Goal: Entertainment & Leisure: Browse casually

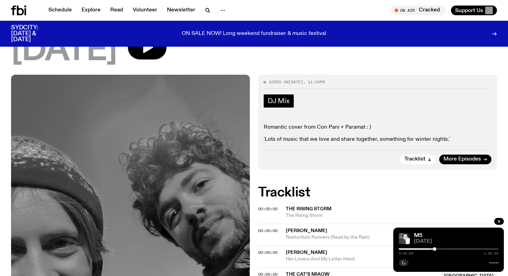
scroll to position [86, 0]
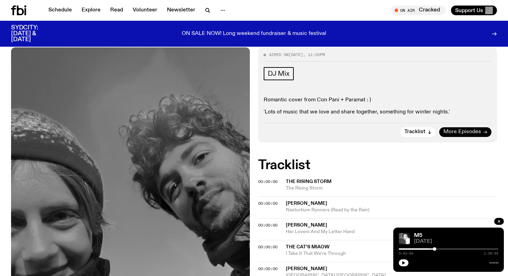
click at [454, 132] on span "More Episodes" at bounding box center [462, 131] width 38 height 5
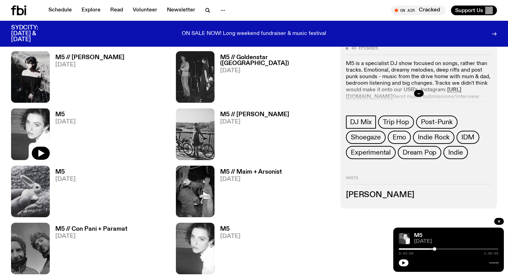
scroll to position [350, 0]
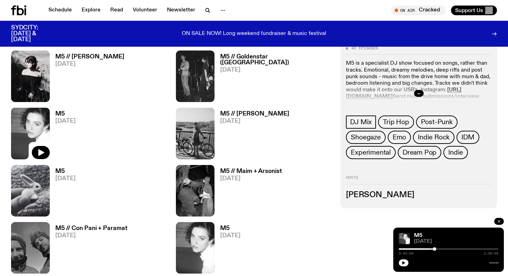
click at [502, 221] on button "button" at bounding box center [499, 221] width 10 height 7
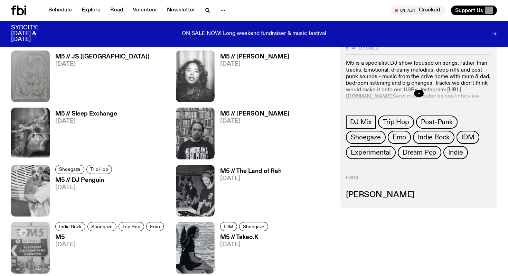
scroll to position [880, 0]
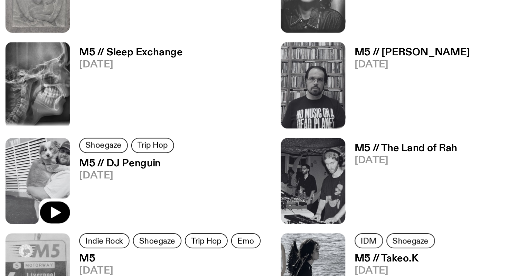
click at [44, 165] on img at bounding box center [30, 174] width 39 height 51
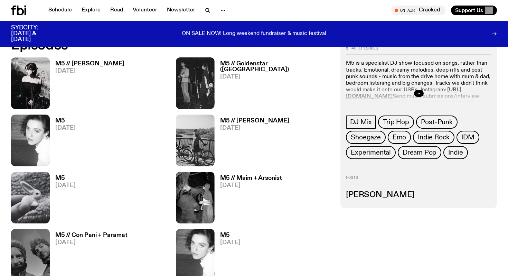
scroll to position [331, 0]
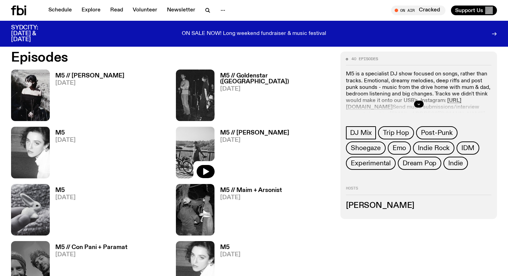
click at [203, 151] on img at bounding box center [195, 151] width 39 height 51
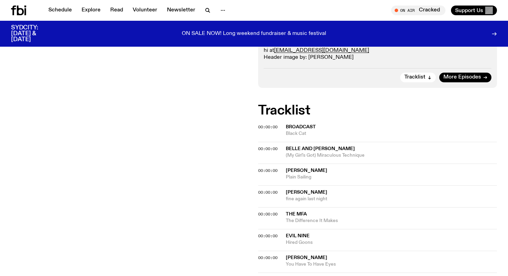
scroll to position [162, 0]
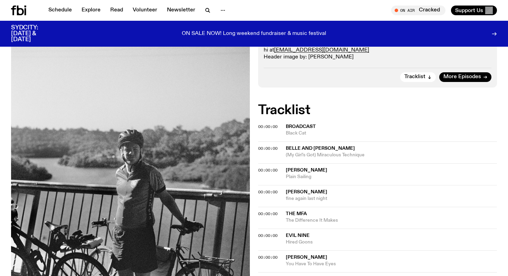
click at [299, 152] on span "(My Girl's Got) Miraculous Technique" at bounding box center [391, 155] width 211 height 7
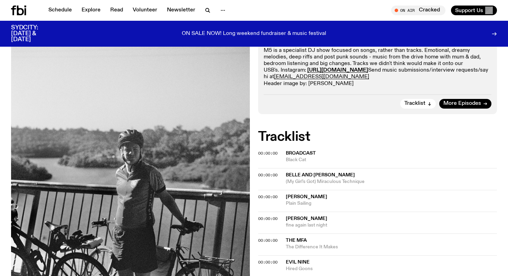
scroll to position [0, 0]
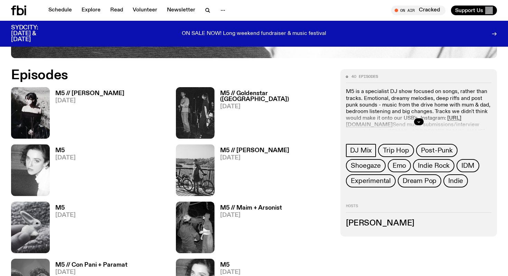
scroll to position [311, 0]
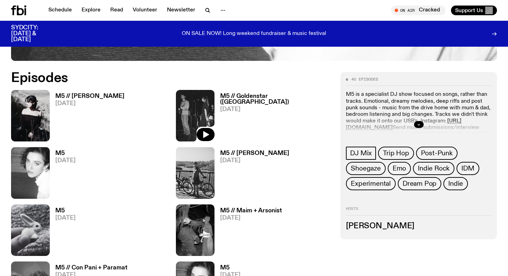
click at [205, 109] on img at bounding box center [195, 115] width 39 height 51
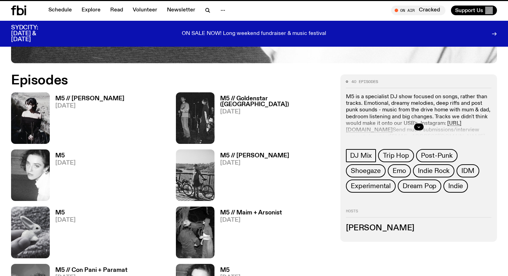
scroll to position [305, 0]
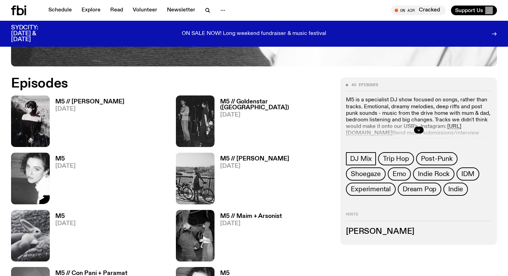
click at [48, 177] on img at bounding box center [30, 177] width 39 height 51
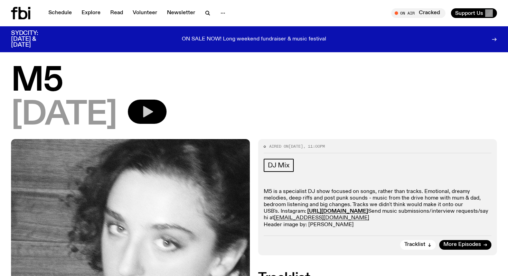
click at [153, 112] on icon "button" at bounding box center [148, 111] width 10 height 11
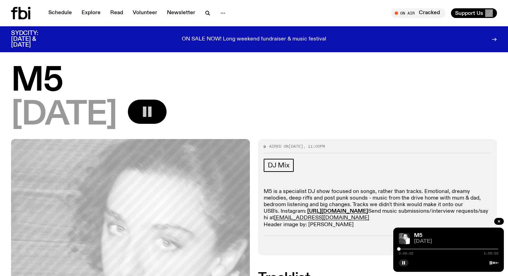
click at [406, 248] on div at bounding box center [449, 248] width 100 height 1
click at [404, 261] on icon "button" at bounding box center [404, 263] width 4 height 4
